Goal: Transaction & Acquisition: Purchase product/service

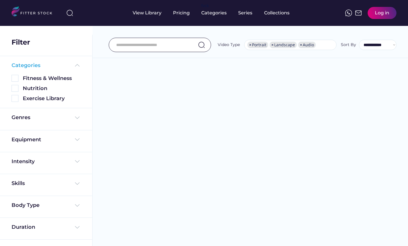
select select "**********"
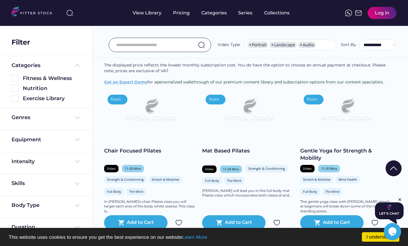
scroll to position [68, 0]
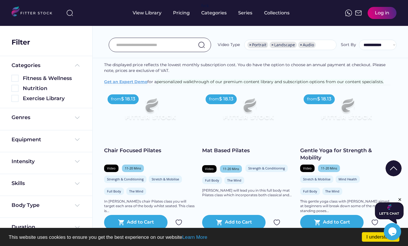
click at [152, 154] on div "Chair Focused Pilates" at bounding box center [150, 150] width 92 height 7
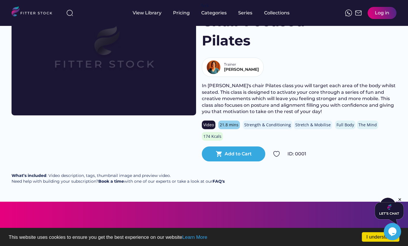
scroll to position [42, 0]
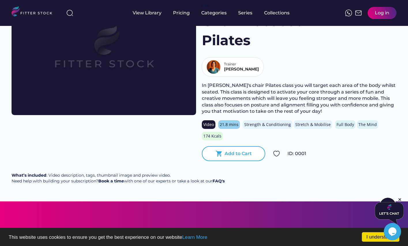
click at [235, 155] on div "Add to Cart" at bounding box center [238, 154] width 27 height 6
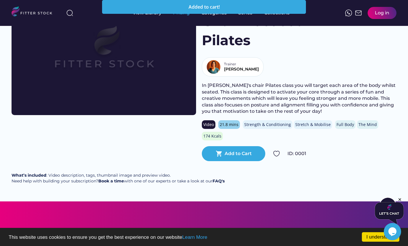
click at [181, 15] on div "Pricing" at bounding box center [181, 13] width 17 height 6
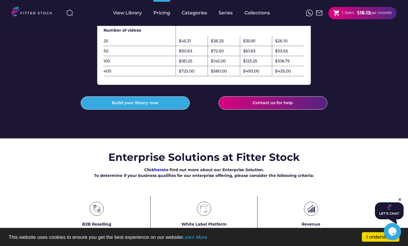
scroll to position [217, 0]
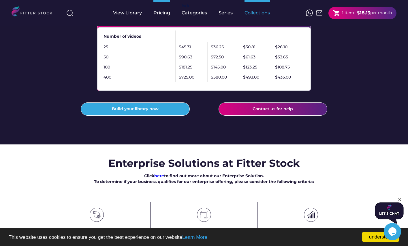
click at [253, 17] on div "Collections" at bounding box center [256, 13] width 25 height 26
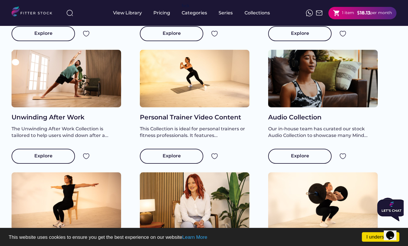
scroll to position [427, 0]
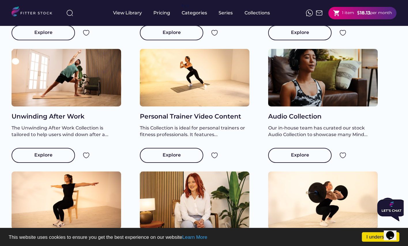
click at [174, 121] on div "Personal Trainer Video Content" at bounding box center [195, 116] width 110 height 9
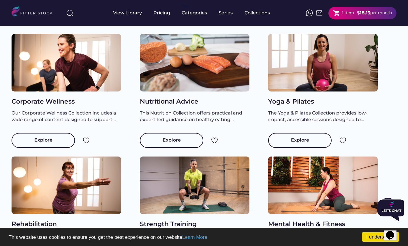
scroll to position [26, 0]
